Goal: Task Accomplishment & Management: Manage account settings

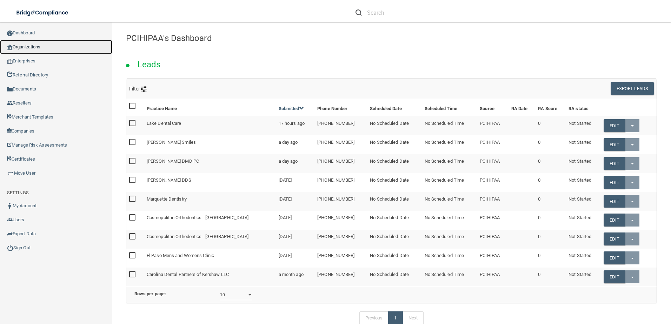
drag, startPoint x: 0, startPoint y: 0, endPoint x: 39, endPoint y: 51, distance: 64.0
click at [39, 51] on link "Organizations" at bounding box center [56, 47] width 112 height 14
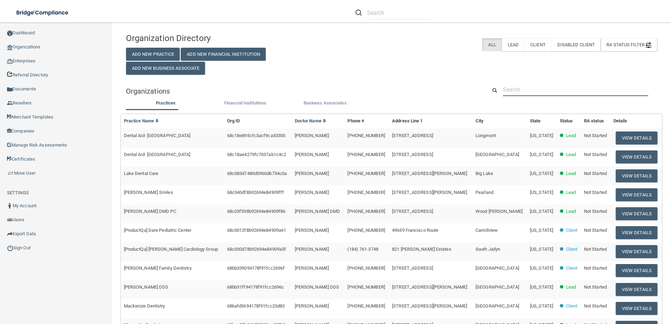
click at [560, 93] on input "text" at bounding box center [575, 89] width 145 height 13
paste input "Lincoln Pediatric Dentistry"
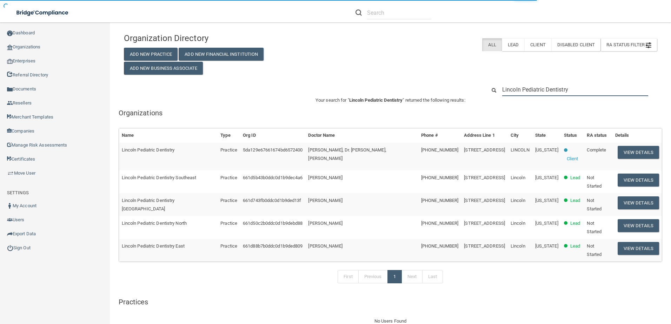
type input "Lincoln Pediatric Dentistry"
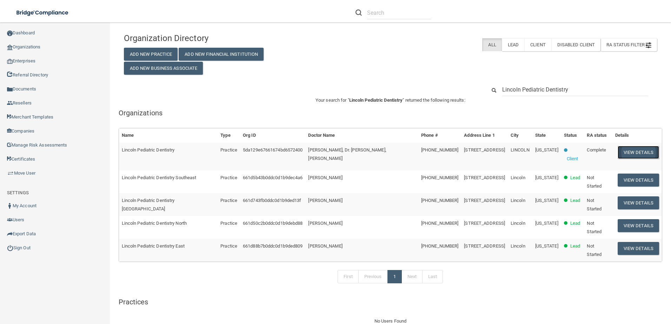
click at [626, 153] on button "View Details" at bounding box center [638, 152] width 41 height 13
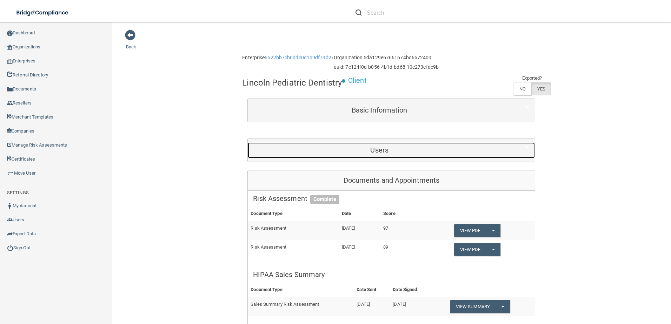
click at [431, 146] on div "Users" at bounding box center [379, 151] width 263 height 16
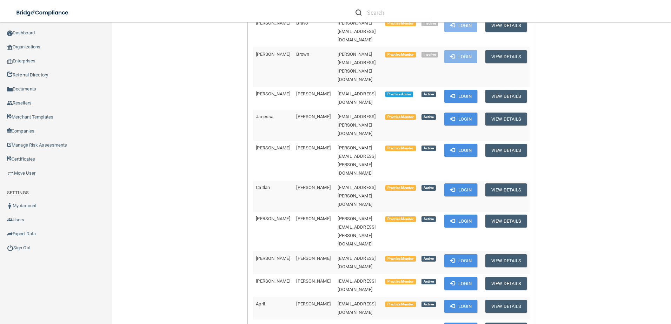
scroll to position [702, 0]
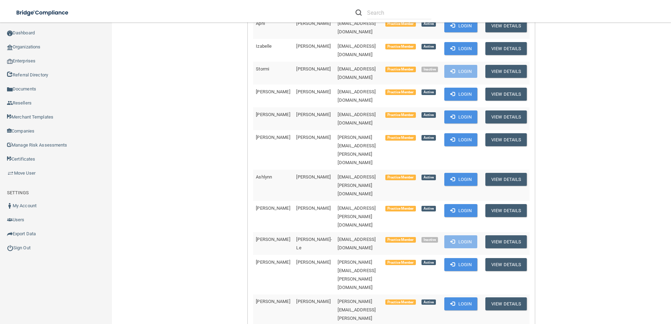
drag, startPoint x: 380, startPoint y: 290, endPoint x: 314, endPoint y: 290, distance: 66.0
drag, startPoint x: 314, startPoint y: 290, endPoint x: 326, endPoint y: 292, distance: 12.4
copy span "[EMAIL_ADDRESS][DOMAIN_NAME]"
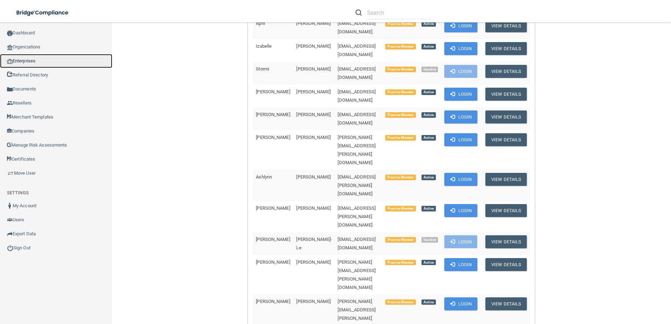
click at [34, 59] on link "Enterprises" at bounding box center [56, 61] width 112 height 14
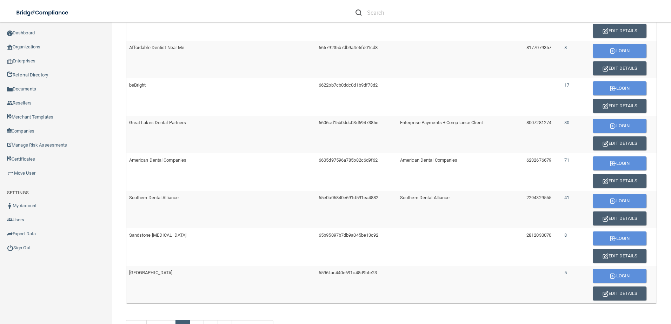
scroll to position [394, 0]
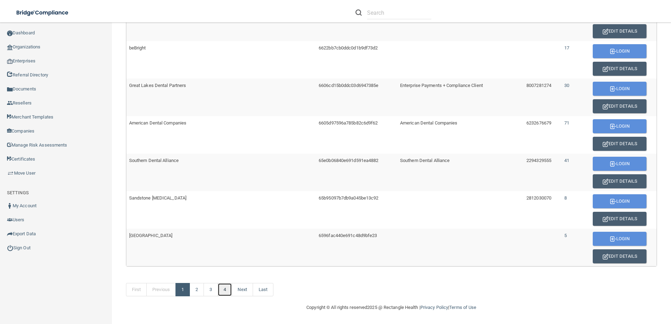
click at [226, 288] on link "4" at bounding box center [225, 289] width 14 height 13
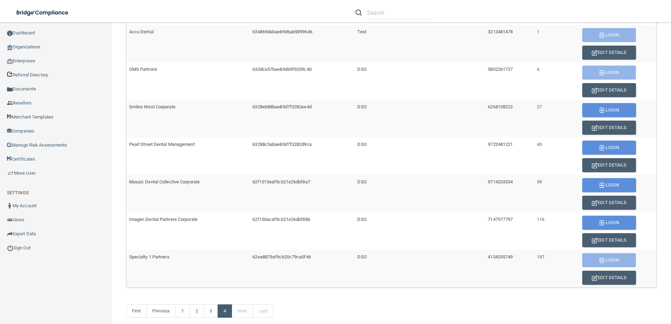
scroll to position [244, 0]
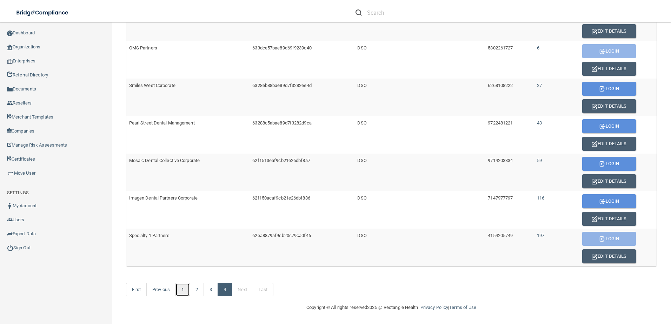
click at [182, 287] on link "1" at bounding box center [183, 289] width 14 height 13
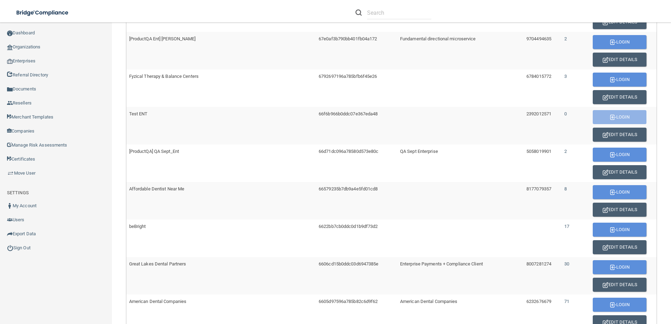
scroll to position [281, 0]
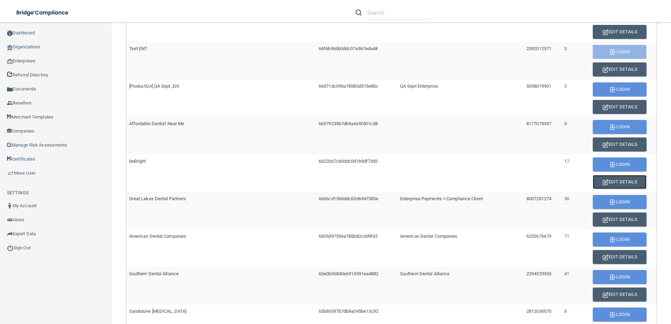
click at [618, 182] on button "Edit Details" at bounding box center [620, 182] width 54 height 14
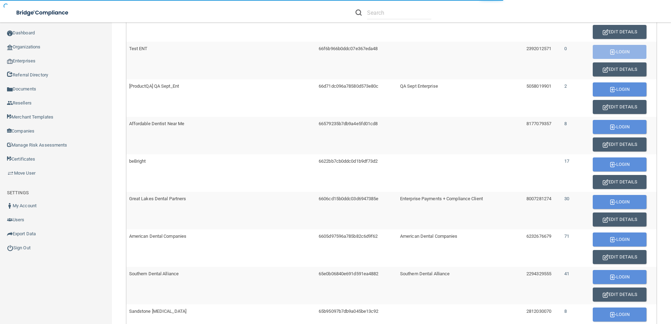
scroll to position [170, 0]
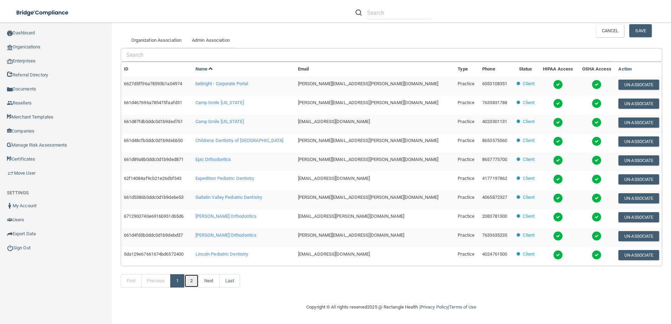
click at [195, 278] on link "2" at bounding box center [191, 280] width 14 height 13
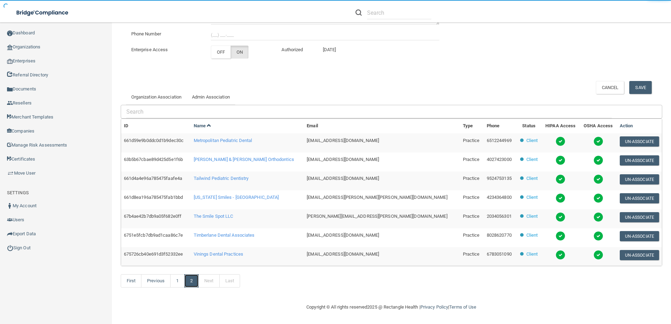
scroll to position [113, 0]
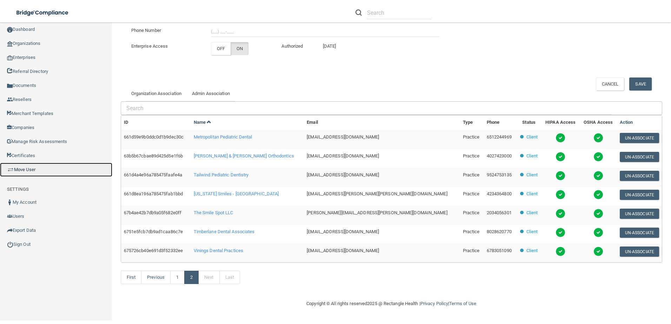
click at [32, 166] on link "Move User" at bounding box center [56, 170] width 112 height 14
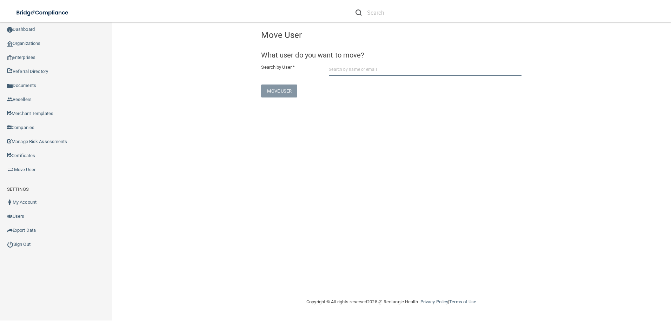
click at [372, 67] on input "text" at bounding box center [425, 69] width 193 height 13
paste input "lyndseyhiatt8213@gmail.com"
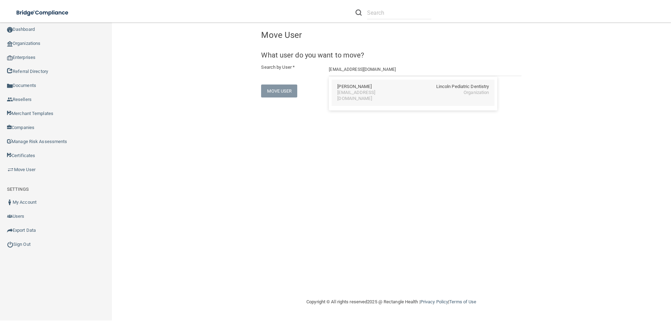
click at [390, 88] on div "Lyndsey Hiatt Lincoln Pediatric Dentistry" at bounding box center [413, 87] width 152 height 6
type input "Lyndsey Hiatt"
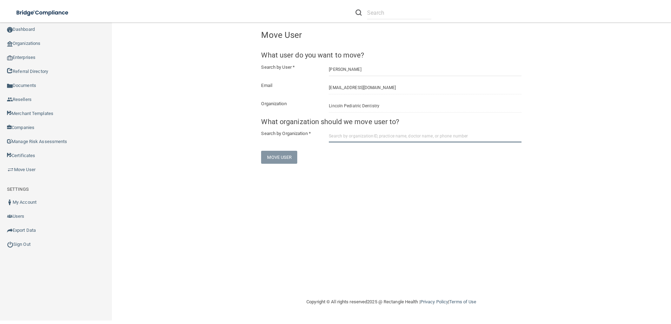
click at [382, 130] on input "text" at bounding box center [425, 136] width 193 height 13
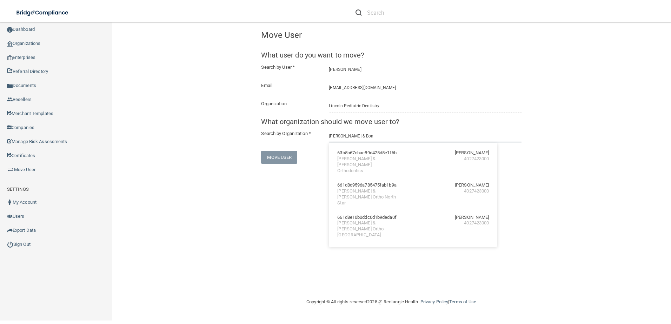
drag, startPoint x: 353, startPoint y: 135, endPoint x: 326, endPoint y: 135, distance: 26.7
click at [326, 135] on div "Rallis & Bon 63b5b67cbae89d425d5e1f6b Paul Rallis Rallis & Bonilla Orthodontics…" at bounding box center [425, 136] width 203 height 13
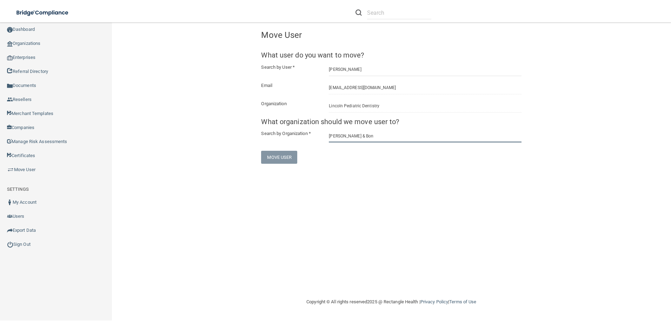
click at [375, 131] on input "Rallis & Bon" at bounding box center [425, 136] width 193 height 13
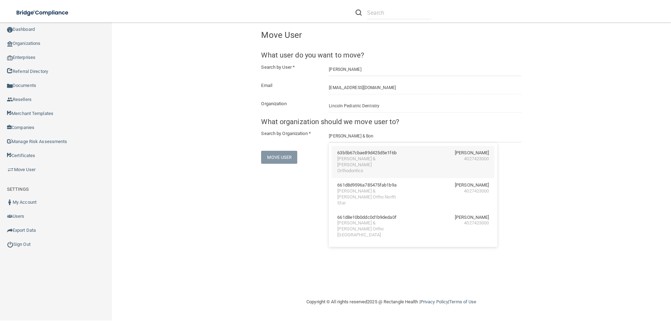
click at [379, 156] on div "63b5b67cbae89d425d5e1f6b" at bounding box center [366, 153] width 59 height 6
type input "Rallis & Bonilla Orthodontics"
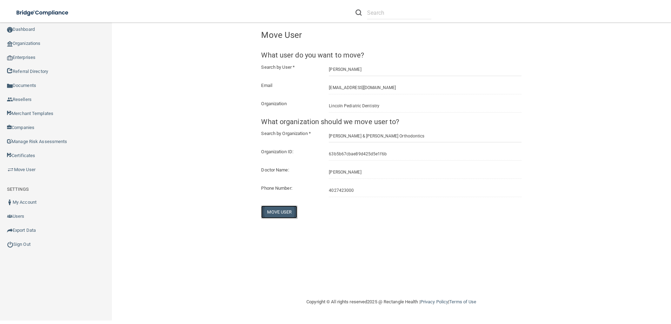
click at [279, 213] on button "Move User" at bounding box center [279, 212] width 36 height 13
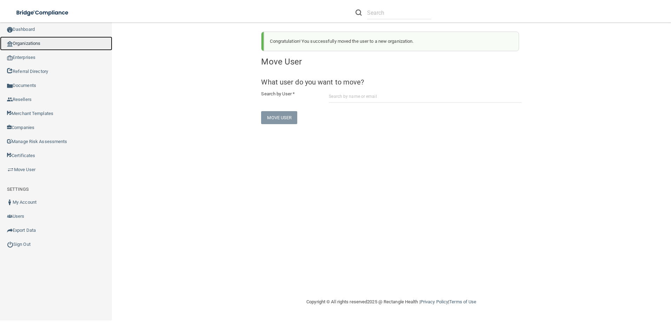
click at [31, 45] on link "Organizations" at bounding box center [56, 44] width 112 height 14
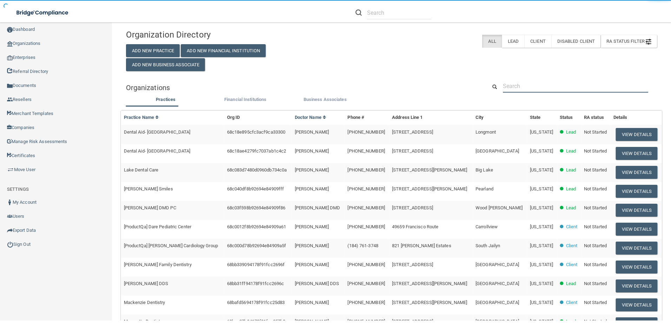
click at [515, 81] on input "text" at bounding box center [575, 86] width 145 height 13
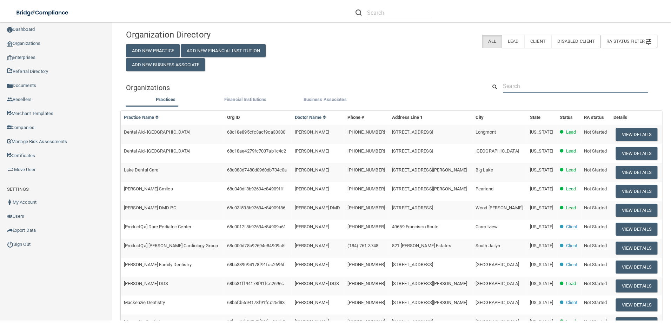
paste input "Rallis & Bon"
type input "Rallis & Bon"
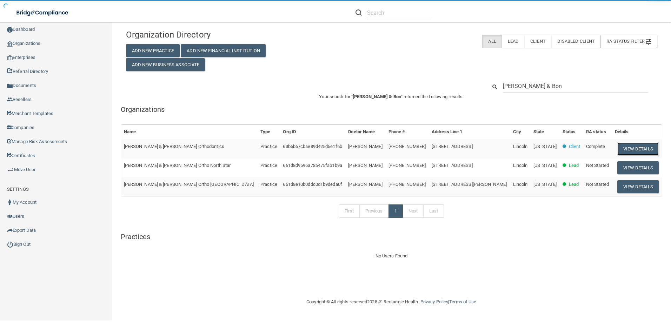
click at [623, 150] on button "View Details" at bounding box center [637, 149] width 41 height 13
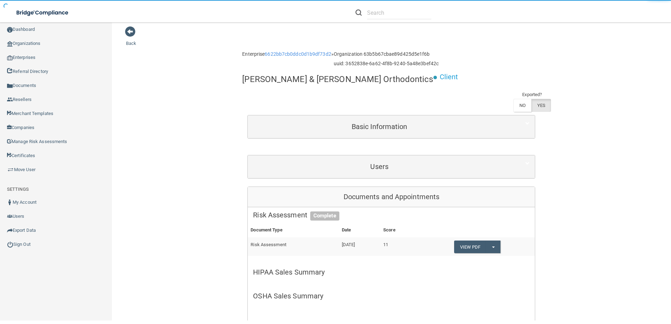
click at [453, 156] on div "Users" at bounding box center [391, 167] width 287 height 23
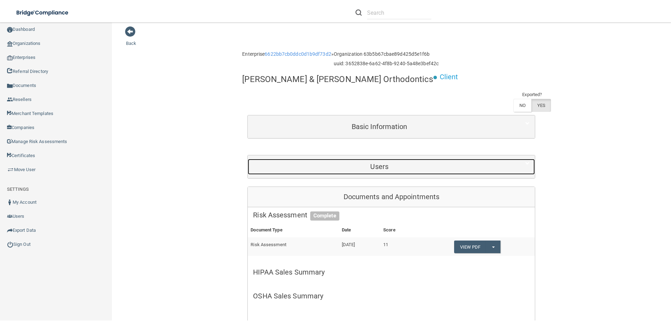
click at [439, 163] on h5 "Users" at bounding box center [379, 167] width 253 height 8
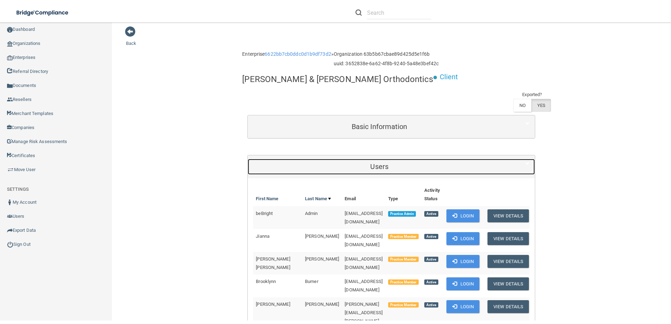
scroll to position [176, 0]
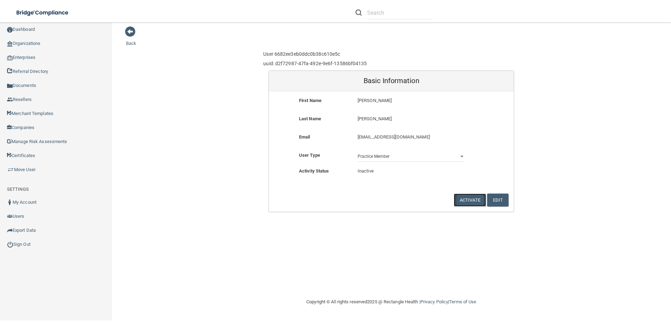
click at [474, 204] on button "Activate" at bounding box center [470, 200] width 32 height 13
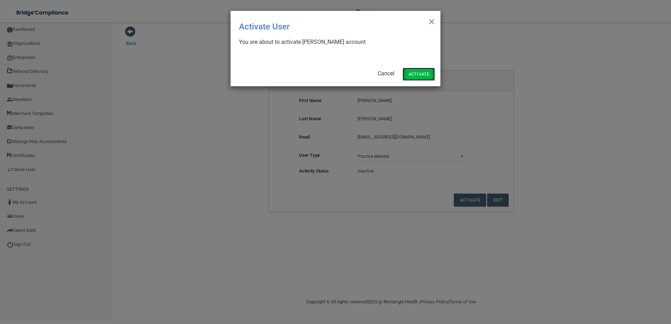
click at [422, 74] on button "Activate" at bounding box center [419, 74] width 32 height 13
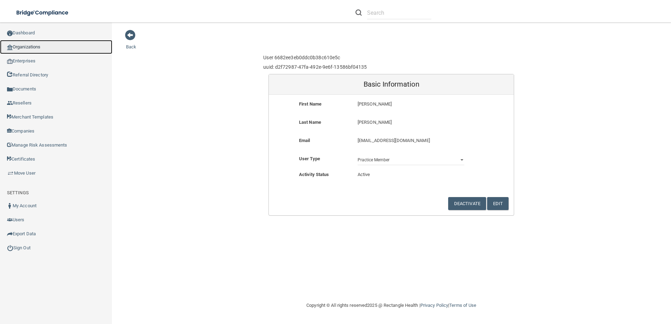
click at [31, 46] on link "Organizations" at bounding box center [56, 47] width 112 height 14
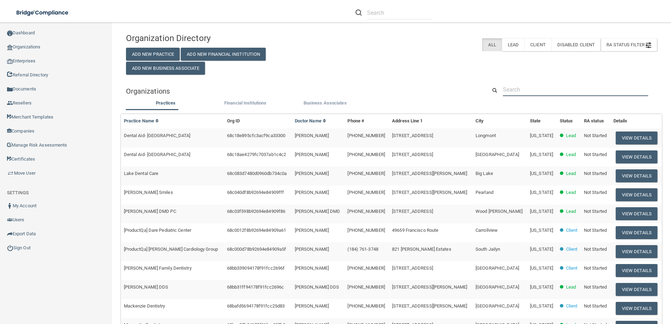
click at [550, 90] on input "text" at bounding box center [575, 89] width 145 height 13
paste input "1salonzo@drbarrycorp.com"
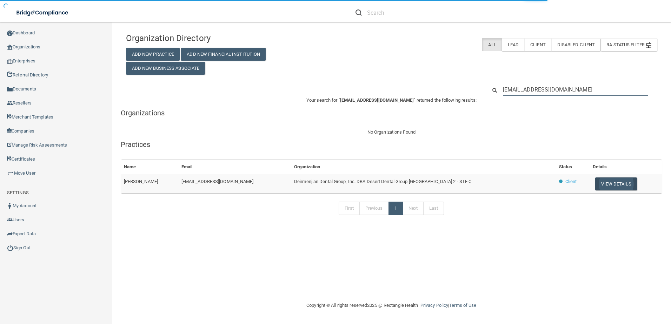
type input "1salonzo@drbarrycorp.com"
click at [609, 180] on button "View Details" at bounding box center [615, 184] width 41 height 13
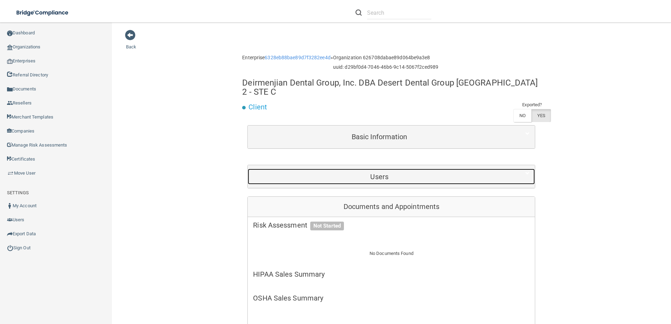
click at [369, 173] on h5 "Users" at bounding box center [379, 177] width 253 height 8
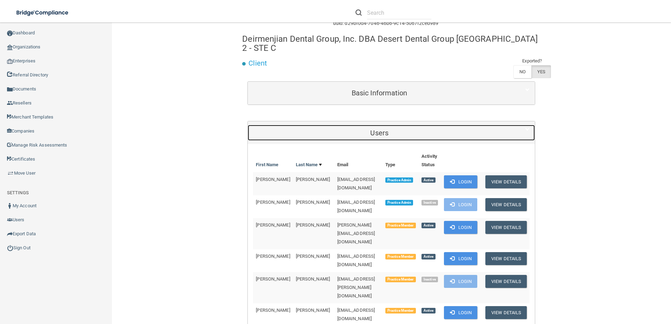
scroll to position [105, 0]
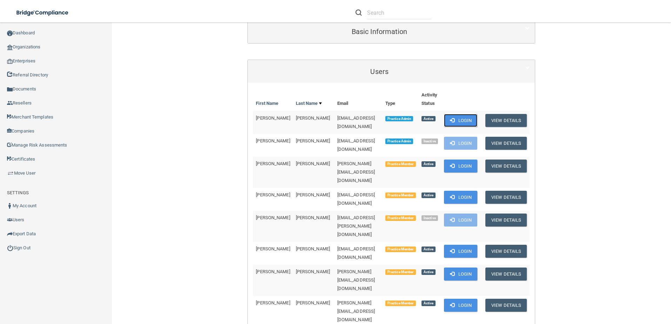
click at [470, 114] on button "Login" at bounding box center [460, 120] width 33 height 13
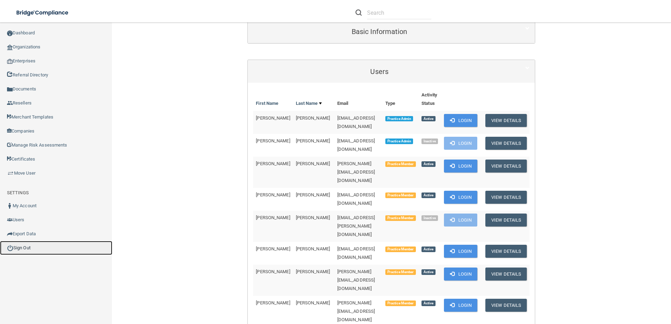
click at [17, 244] on link "Sign Out" at bounding box center [56, 248] width 112 height 14
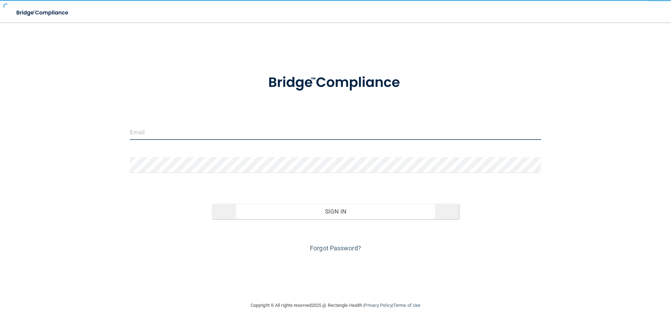
type input "agrantz@rectanglehealth.com"
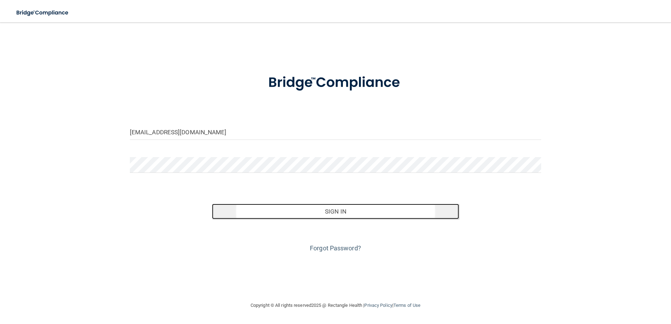
click at [302, 212] on button "Sign In" at bounding box center [335, 211] width 247 height 15
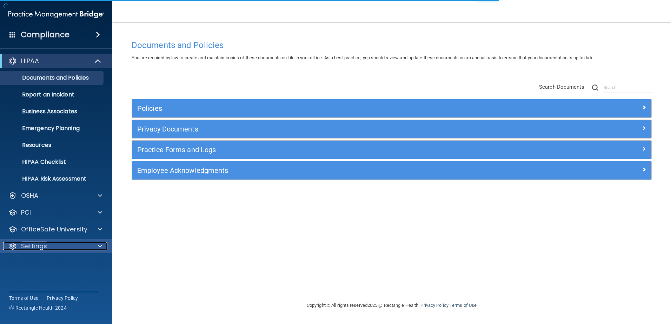
click at [80, 248] on div "Settings" at bounding box center [46, 246] width 87 height 8
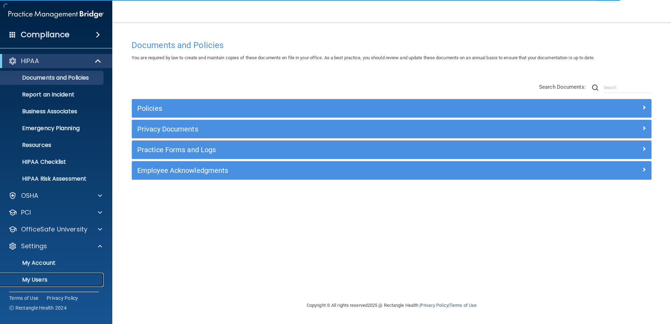
click at [52, 276] on link "My Users" at bounding box center [48, 280] width 111 height 14
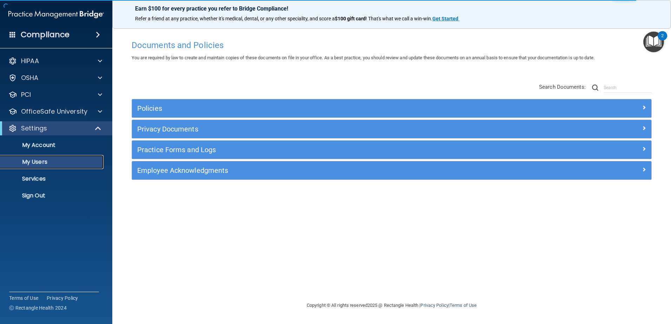
select select "20"
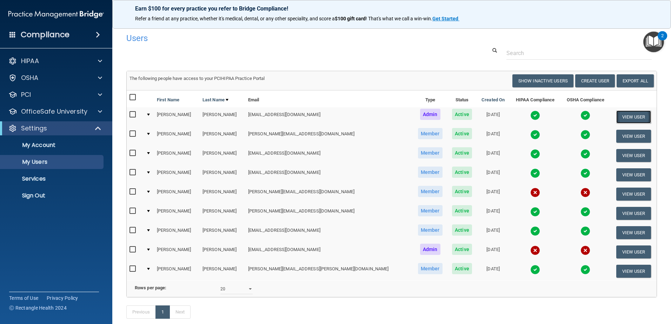
click at [631, 115] on button "View User" at bounding box center [633, 117] width 35 height 13
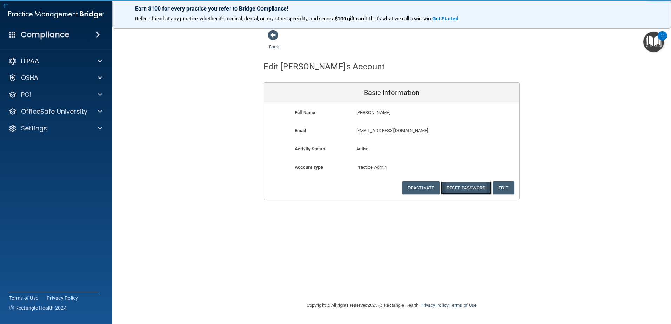
click at [469, 187] on button "Reset Password" at bounding box center [466, 187] width 51 height 13
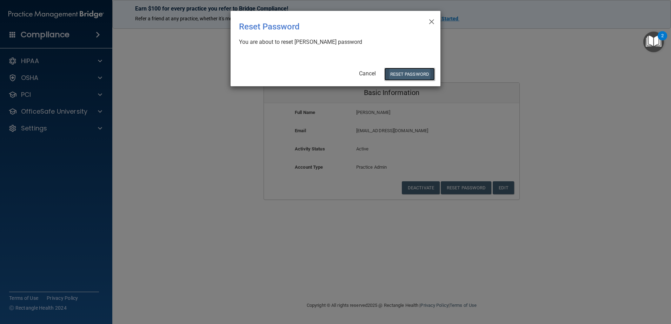
click at [412, 79] on button "Reset Password" at bounding box center [409, 74] width 51 height 13
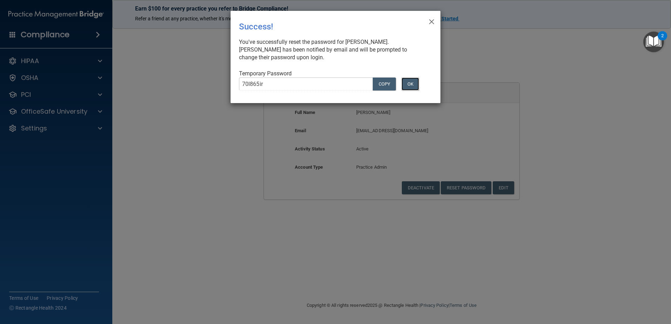
click at [402, 78] on button "OK" at bounding box center [411, 84] width 18 height 13
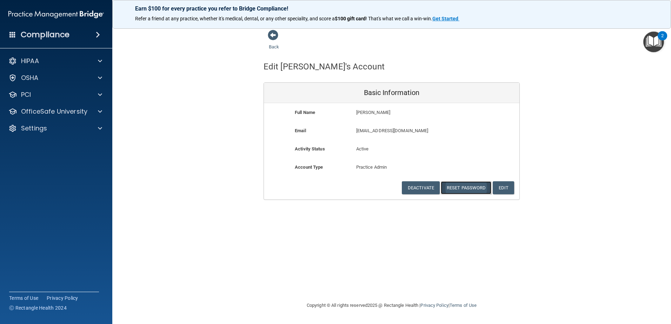
click at [458, 188] on button "Reset Password" at bounding box center [466, 187] width 51 height 13
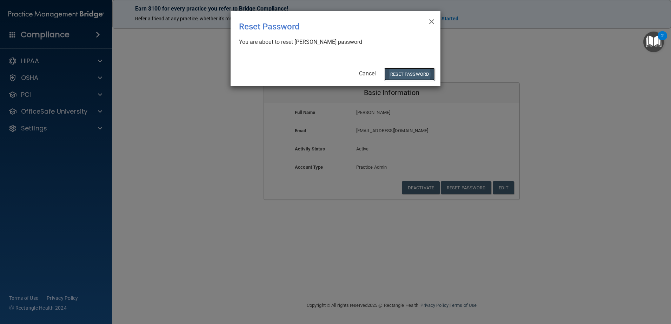
click at [412, 71] on button "Reset Password" at bounding box center [409, 74] width 51 height 13
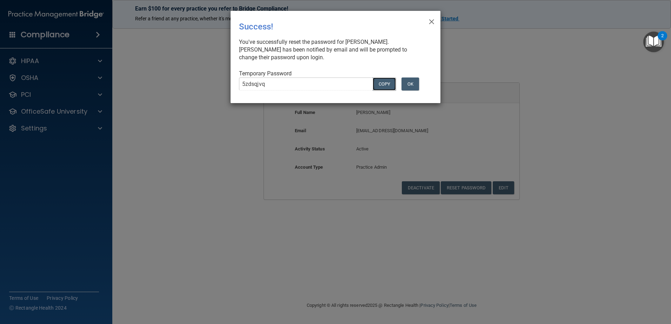
click at [383, 83] on button "COPY" at bounding box center [384, 84] width 23 height 13
click at [413, 86] on button "OK" at bounding box center [411, 84] width 18 height 13
